Goal: Information Seeking & Learning: Find contact information

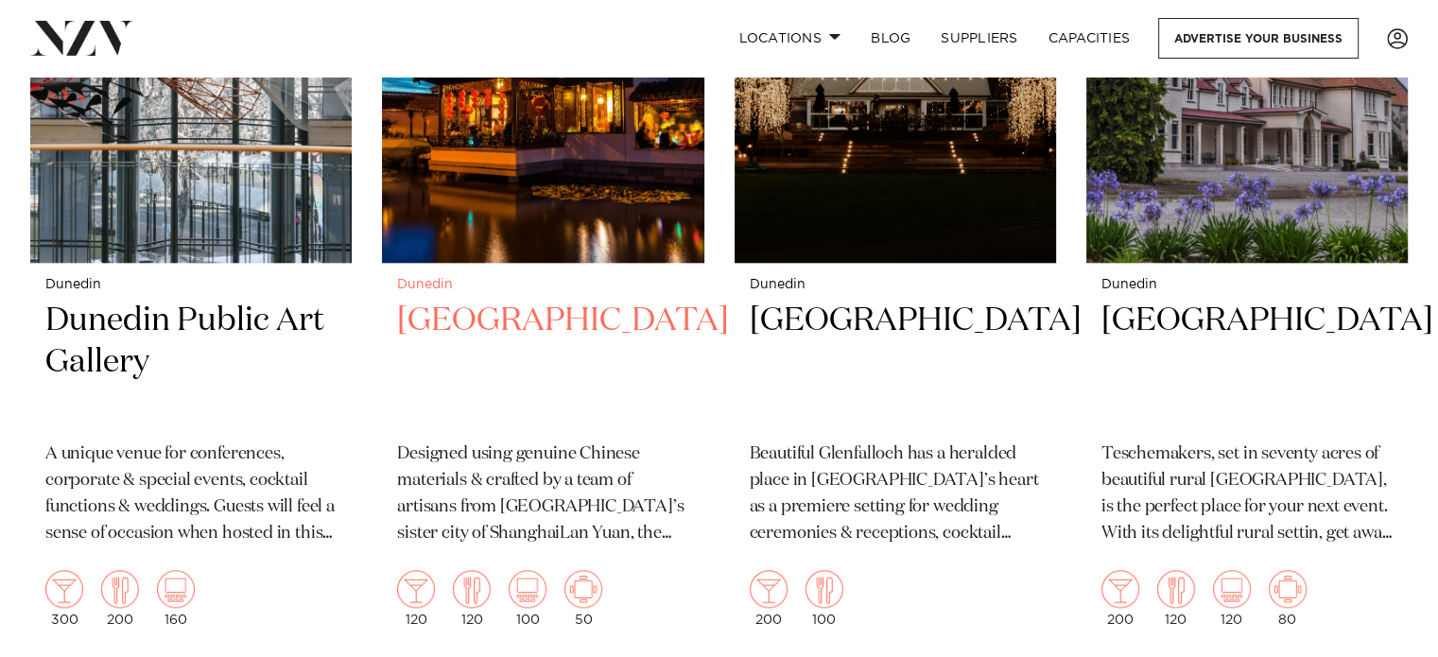
scroll to position [1817, 0]
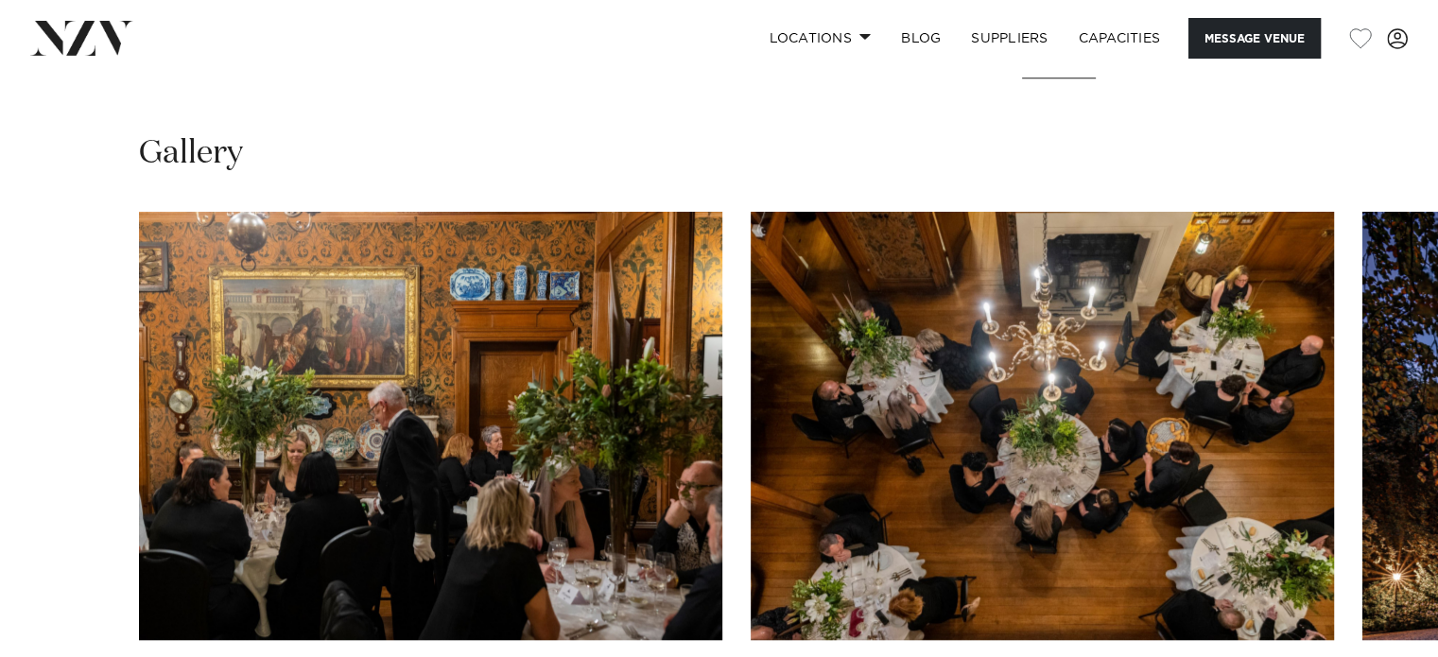
scroll to position [1577, 0]
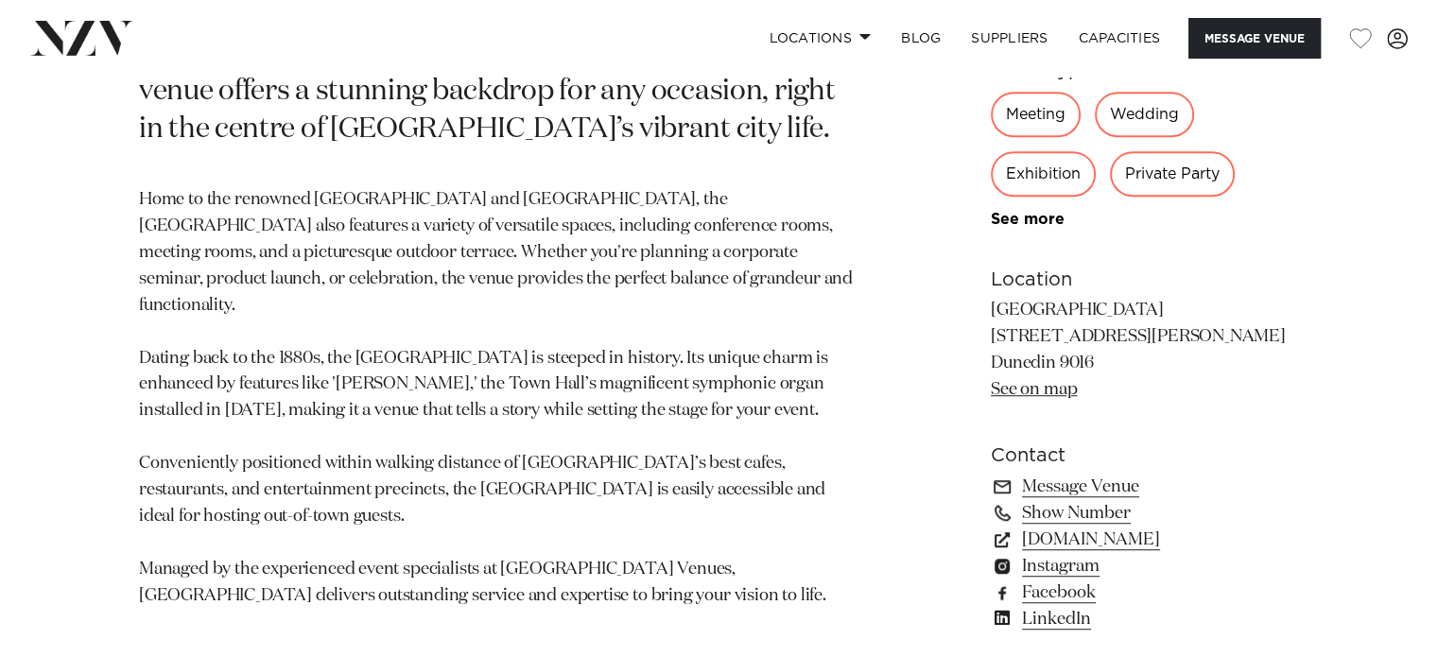
scroll to position [1104, 0]
drag, startPoint x: 1104, startPoint y: 351, endPoint x: 1040, endPoint y: 321, distance: 70.7
click at [1040, 321] on p "[GEOGRAPHIC_DATA] [STREET_ADDRESS][PERSON_NAME] Dunedin 9016 See on map" at bounding box center [1145, 350] width 308 height 106
click at [1049, 360] on p "[GEOGRAPHIC_DATA] [STREET_ADDRESS][PERSON_NAME] Dunedin 9016 See on map" at bounding box center [1145, 350] width 308 height 106
drag, startPoint x: 1095, startPoint y: 352, endPoint x: 980, endPoint y: 306, distance: 124.0
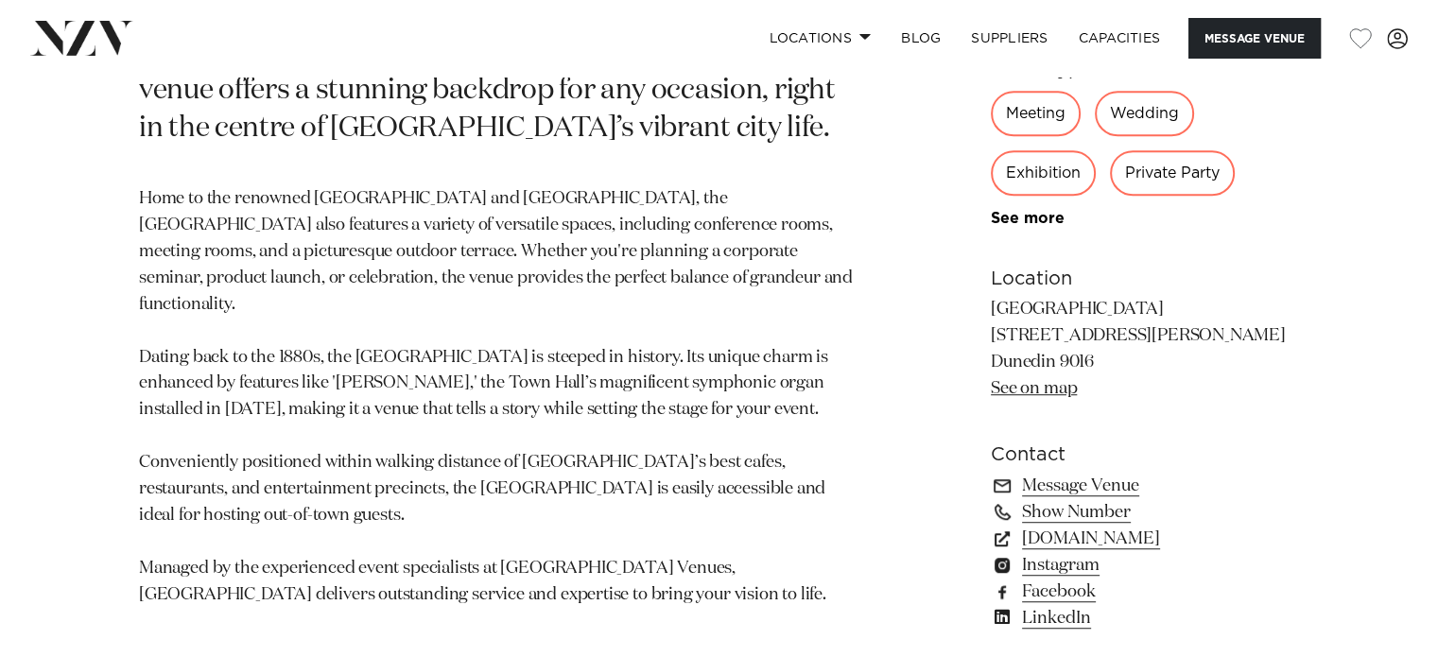
click at [980, 306] on div "Dunedin The [GEOGRAPHIC_DATA] The [GEOGRAPHIC_DATA] is the ultimate destination…" at bounding box center [719, 255] width 1408 height 1066
drag, startPoint x: 996, startPoint y: 300, endPoint x: 1097, endPoint y: 362, distance: 118.9
click at [1097, 362] on p "[GEOGRAPHIC_DATA] [STREET_ADDRESS][PERSON_NAME] Dunedin 9016 See on map" at bounding box center [1145, 350] width 308 height 106
copy p "[GEOGRAPHIC_DATA] [STREET_ADDRESS][PERSON_NAME]"
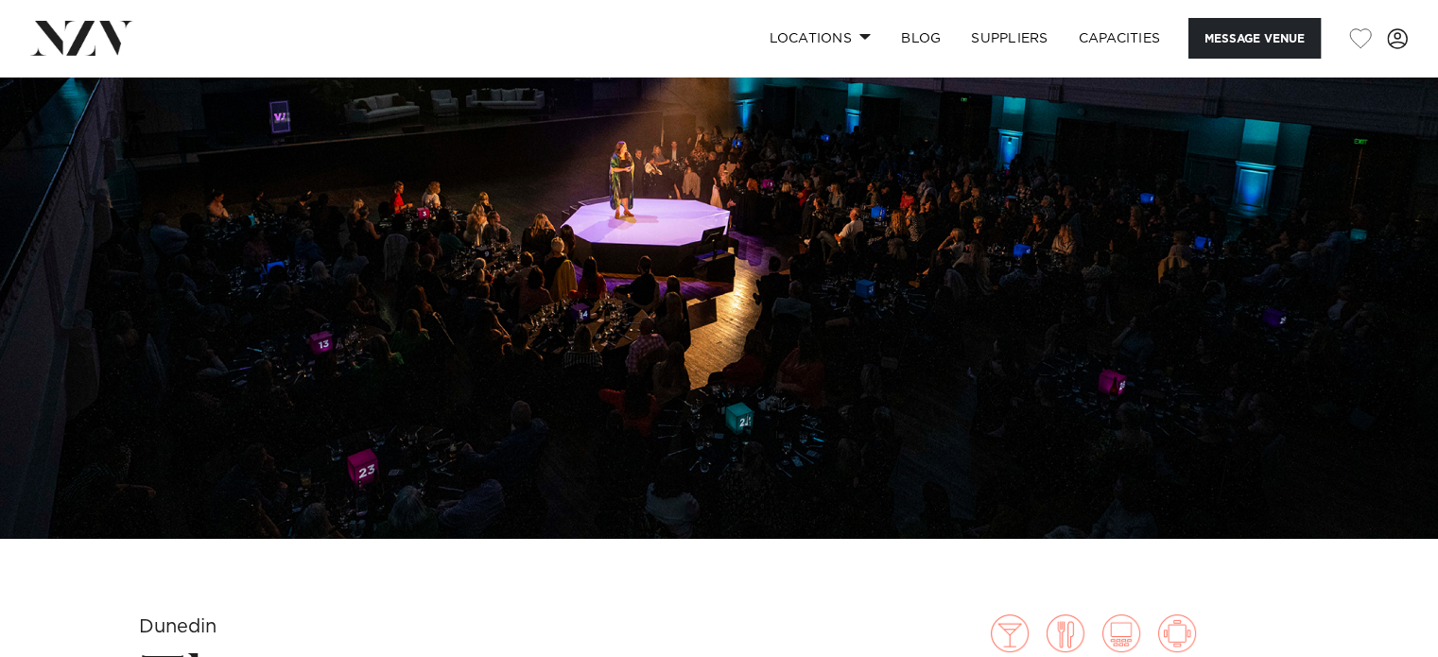
scroll to position [0, 0]
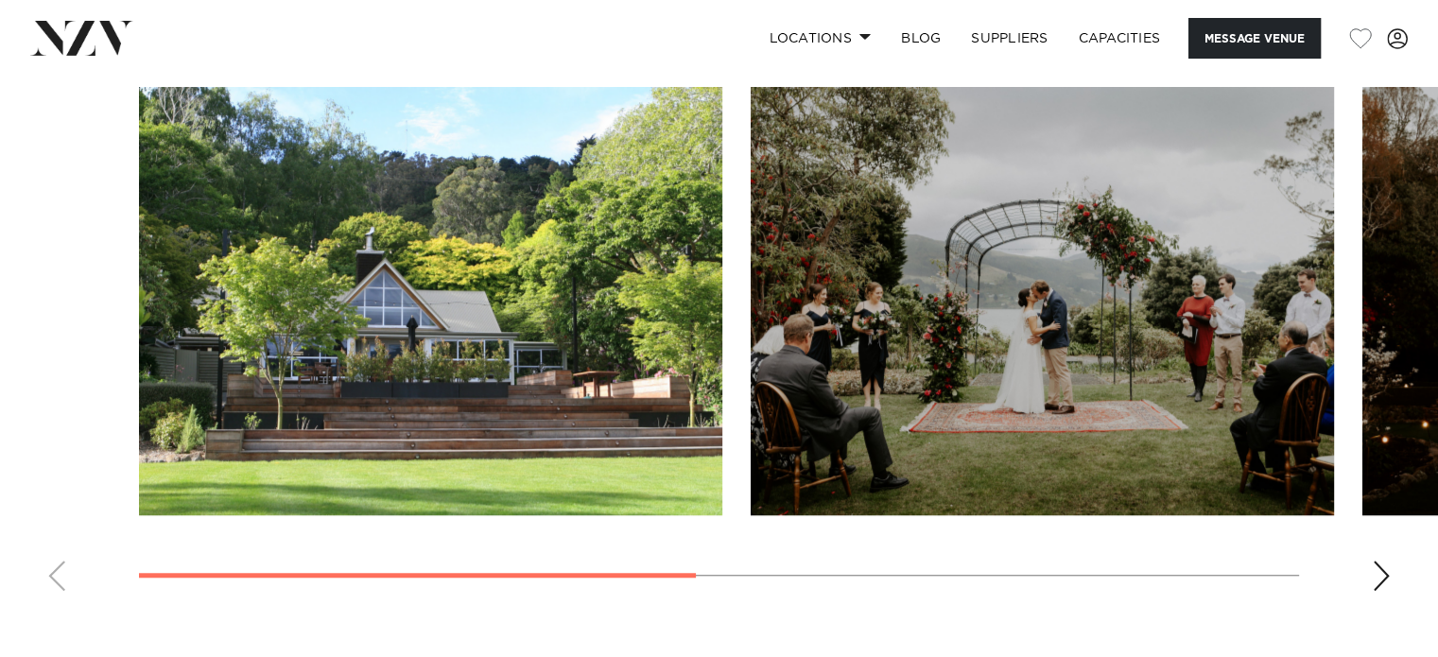
scroll to position [1509, 0]
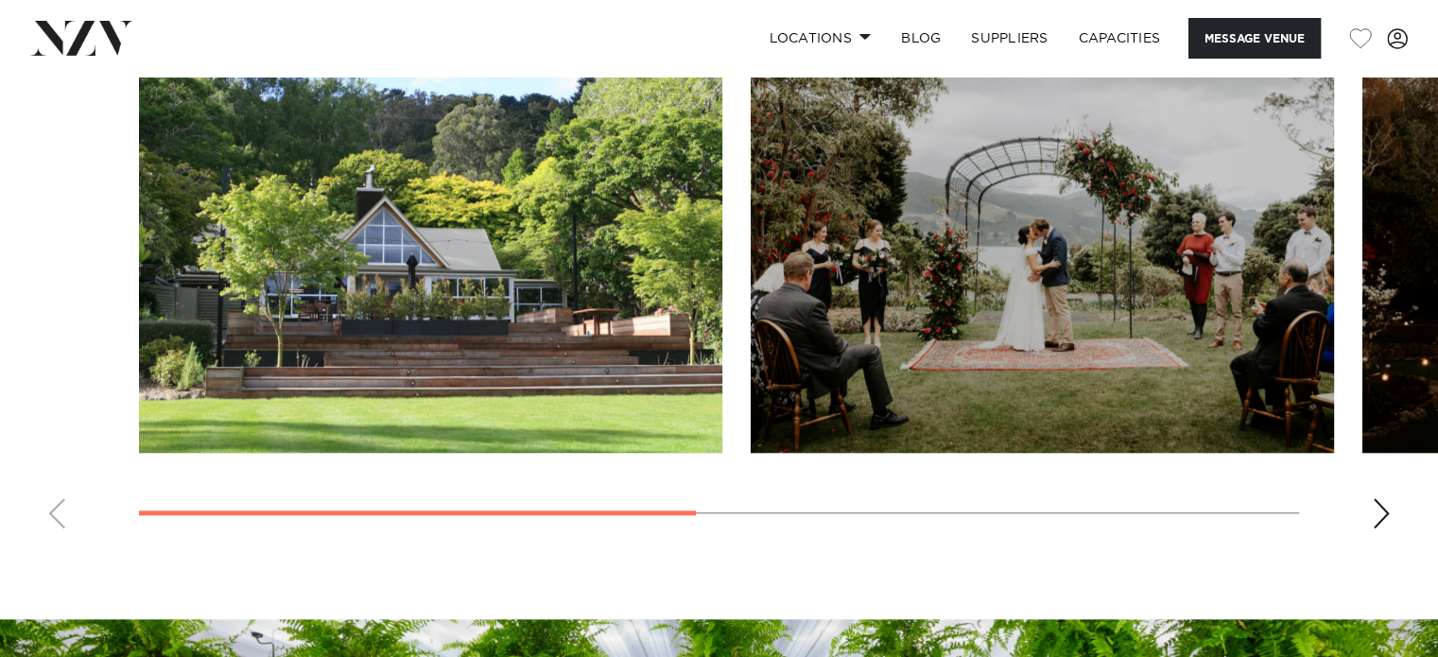
click at [1378, 503] on div "Next slide" at bounding box center [1381, 513] width 19 height 30
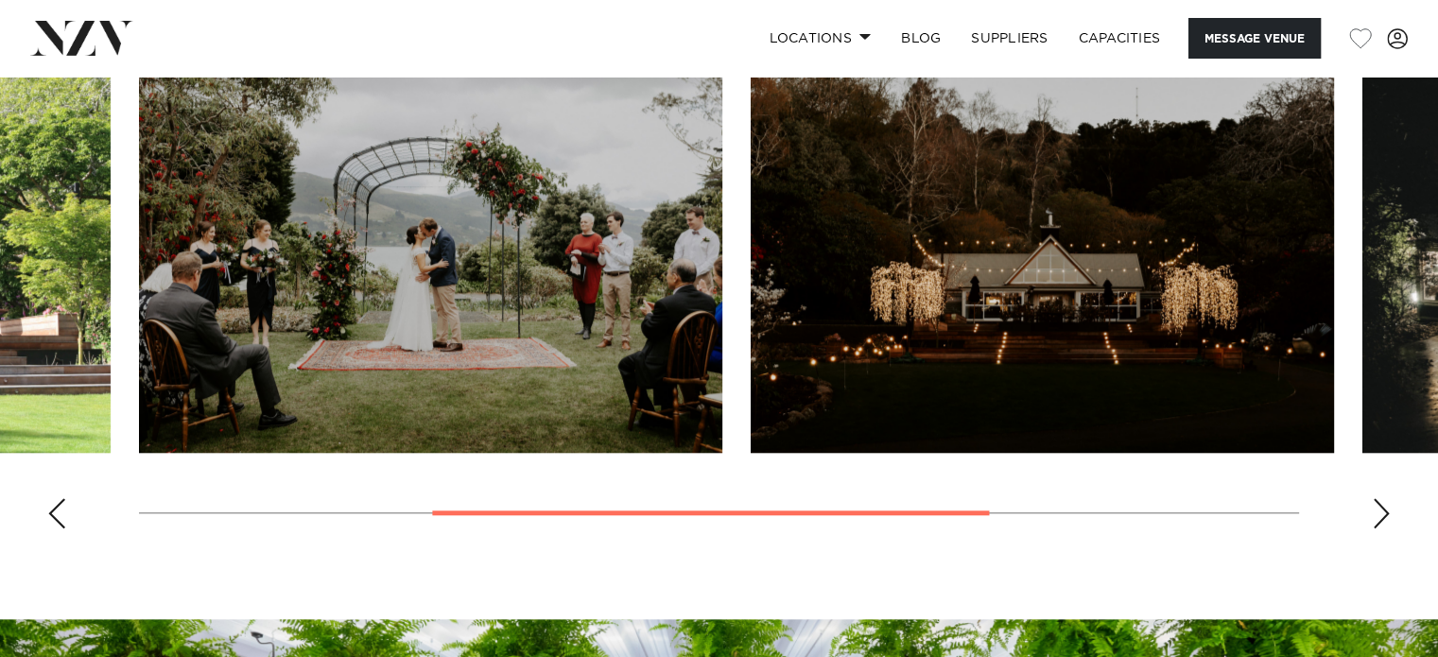
click at [1378, 503] on div "Next slide" at bounding box center [1381, 513] width 19 height 30
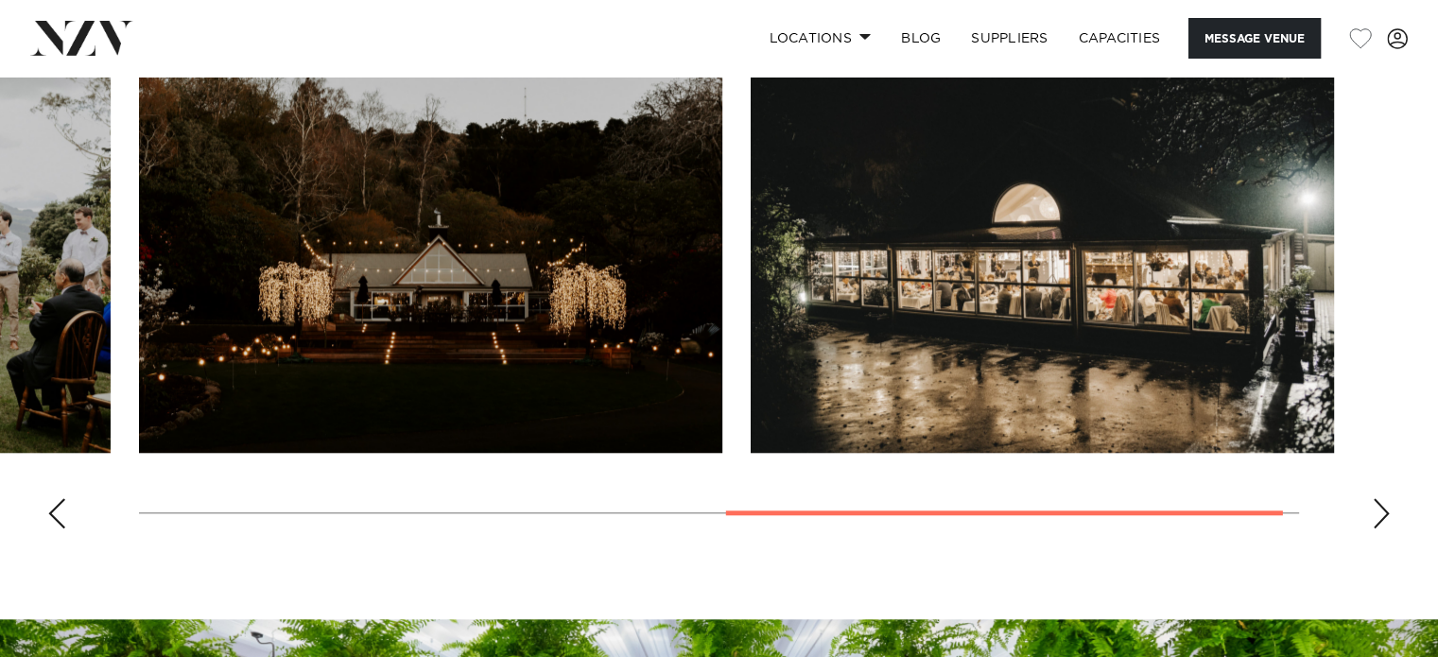
click at [1378, 503] on div "Next slide" at bounding box center [1381, 513] width 19 height 30
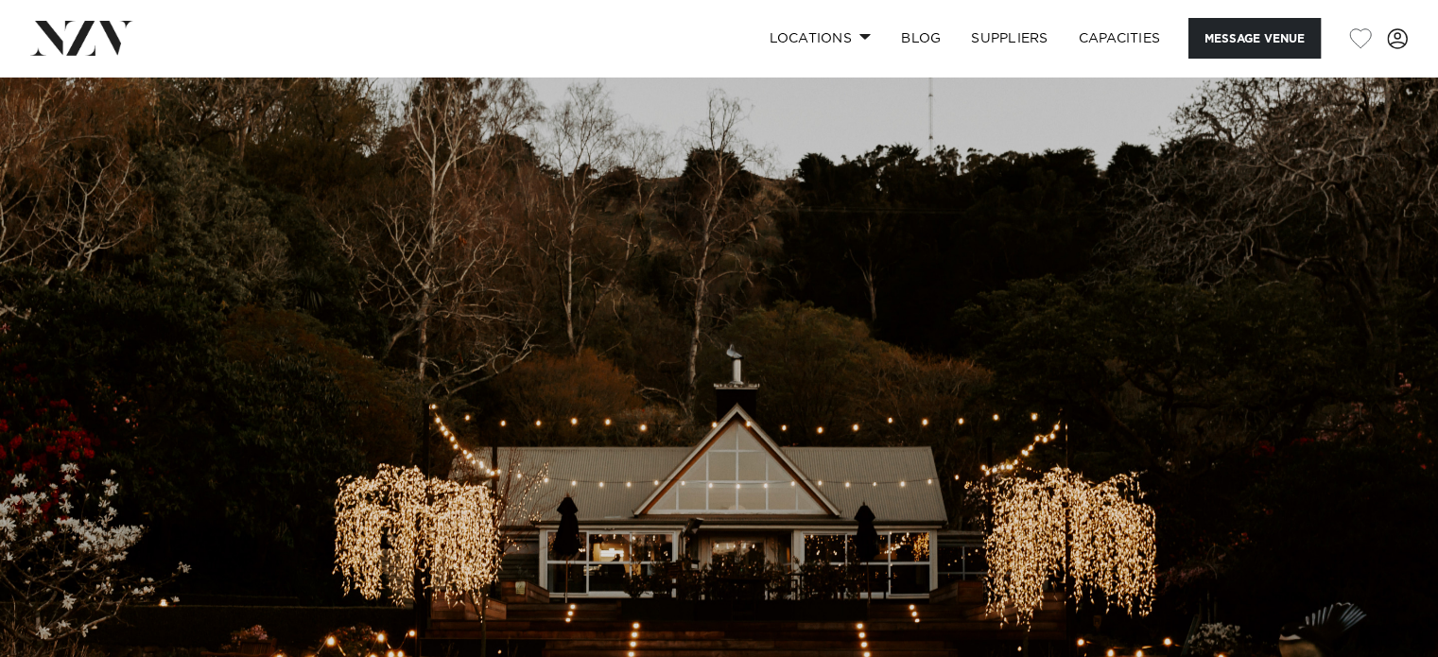
scroll to position [0, 0]
